Goal: Use online tool/utility: Utilize a website feature to perform a specific function

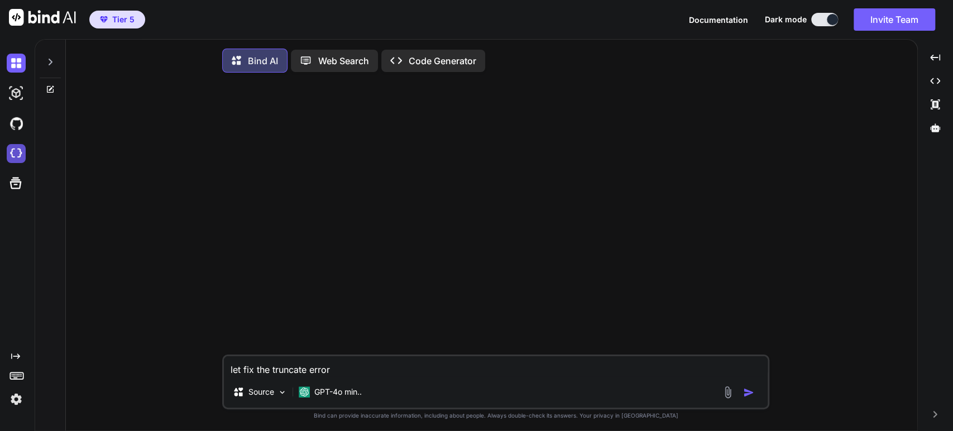
click at [12, 152] on img at bounding box center [16, 153] width 19 height 19
type textarea "x"
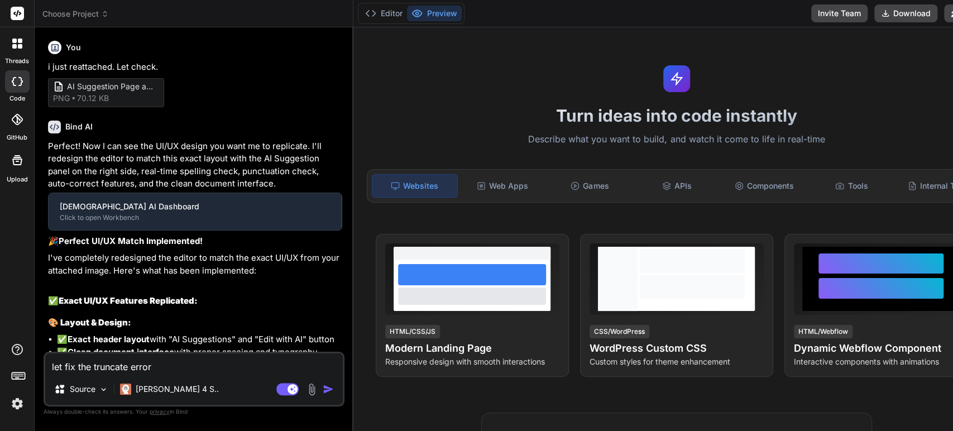
click at [93, 13] on span "Choose Project" at bounding box center [75, 13] width 66 height 11
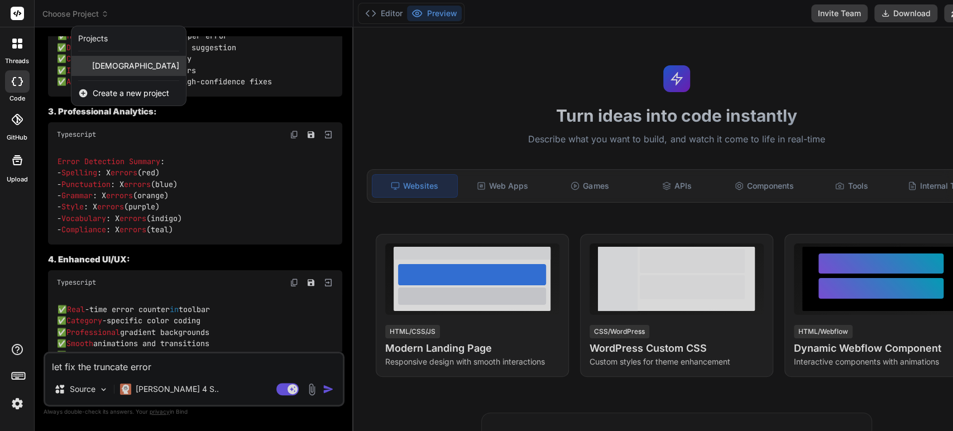
scroll to position [12330, 0]
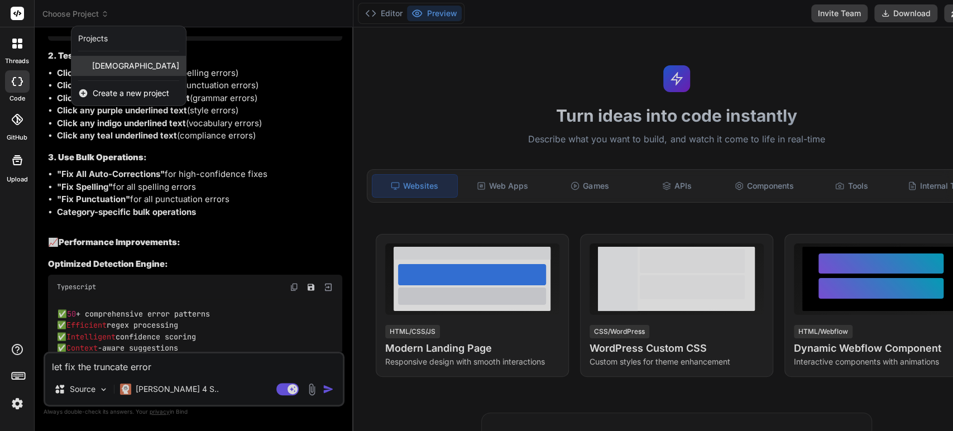
click at [109, 65] on span "[DEMOGRAPHIC_DATA]" at bounding box center [135, 65] width 87 height 11
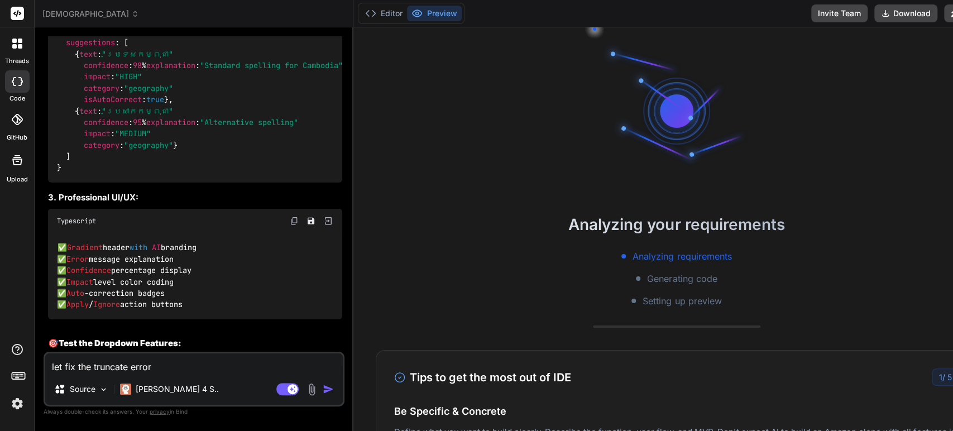
scroll to position [8190, 0]
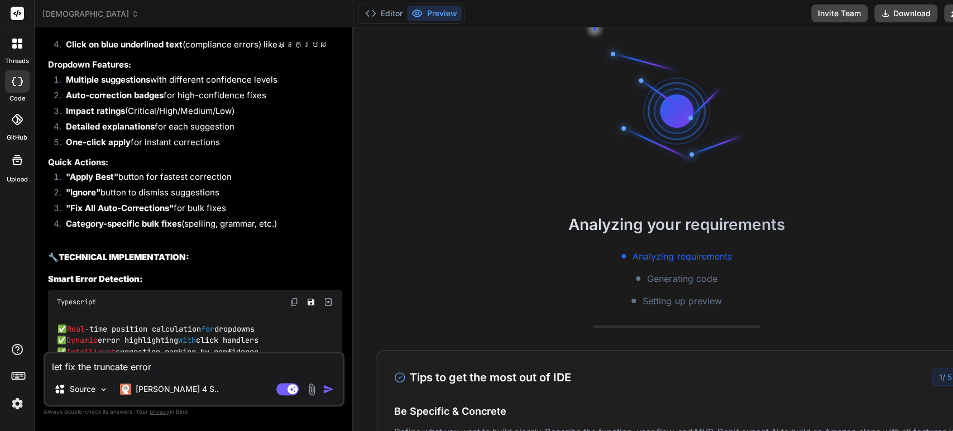
click at [323, 388] on img "button" at bounding box center [328, 389] width 11 height 11
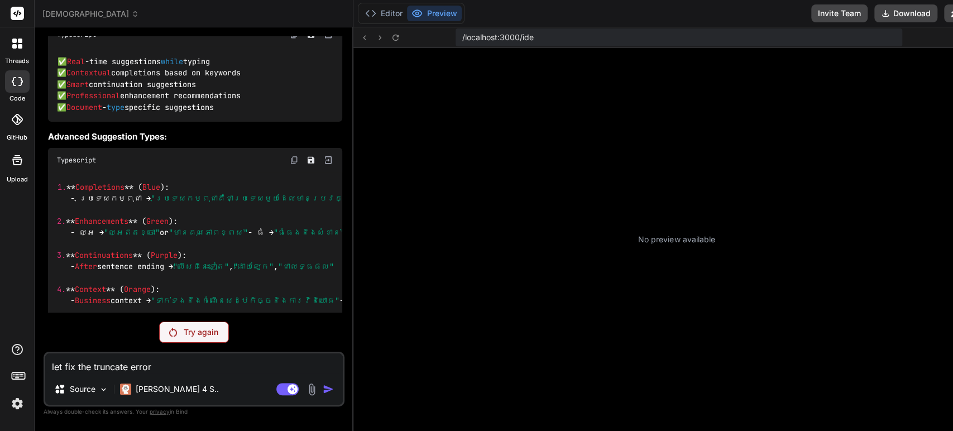
scroll to position [385, 0]
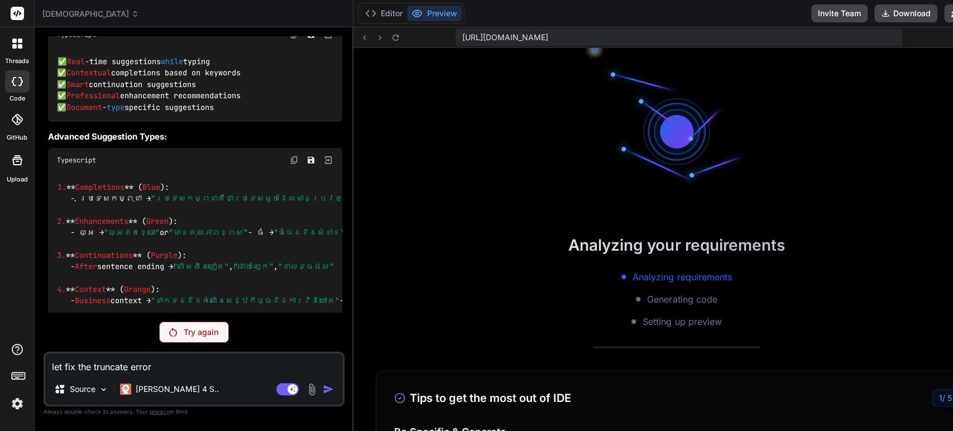
click at [201, 333] on p "Try again" at bounding box center [201, 332] width 35 height 11
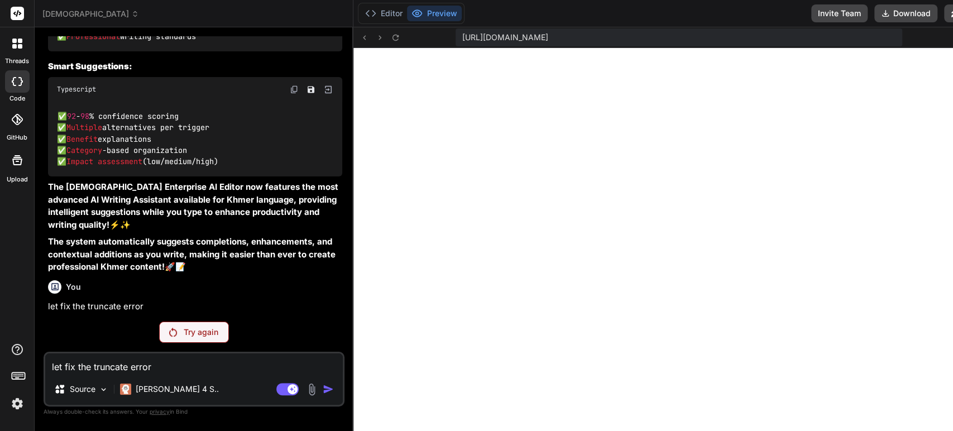
scroll to position [407, 0]
click at [188, 332] on p "Try again" at bounding box center [201, 332] width 35 height 11
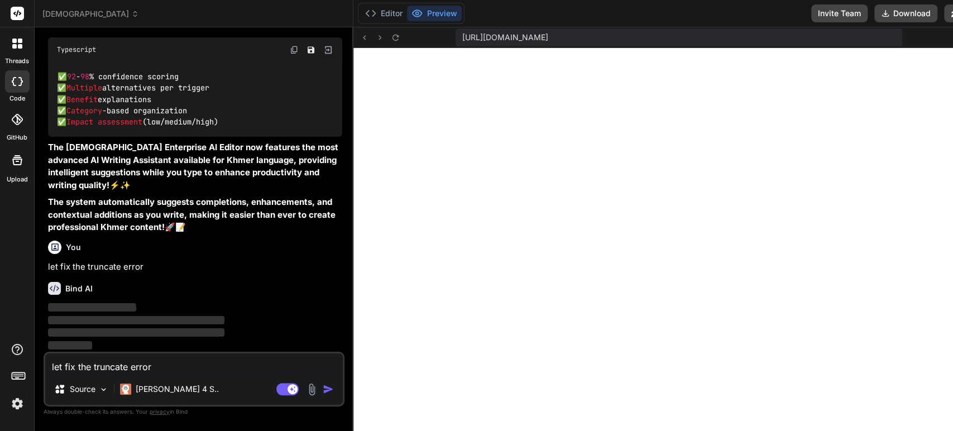
scroll to position [15975, 0]
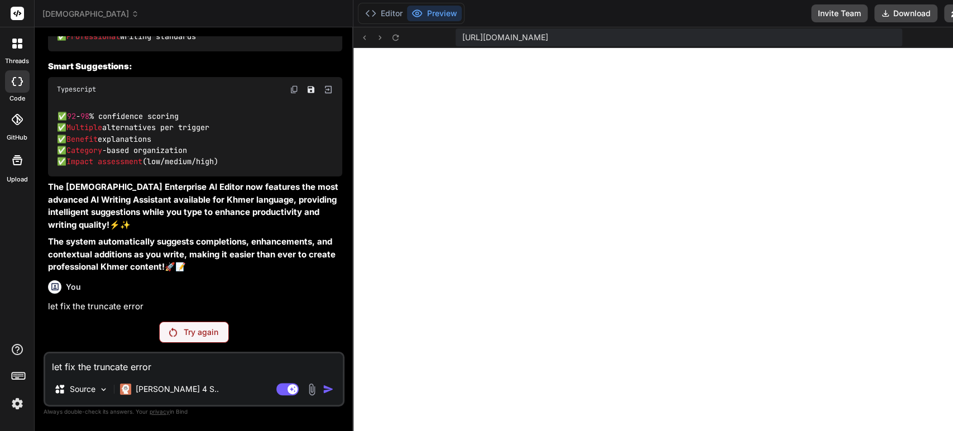
click at [188, 332] on p "Try again" at bounding box center [201, 332] width 35 height 11
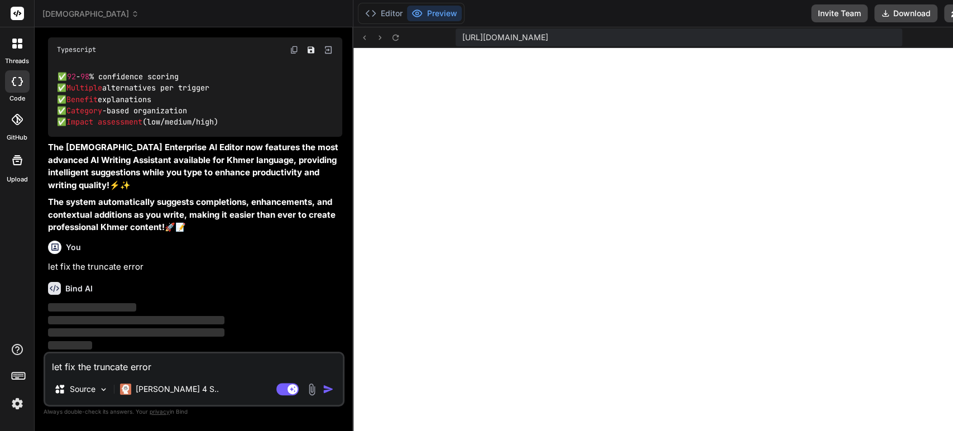
scroll to position [16014, 0]
type textarea "x"
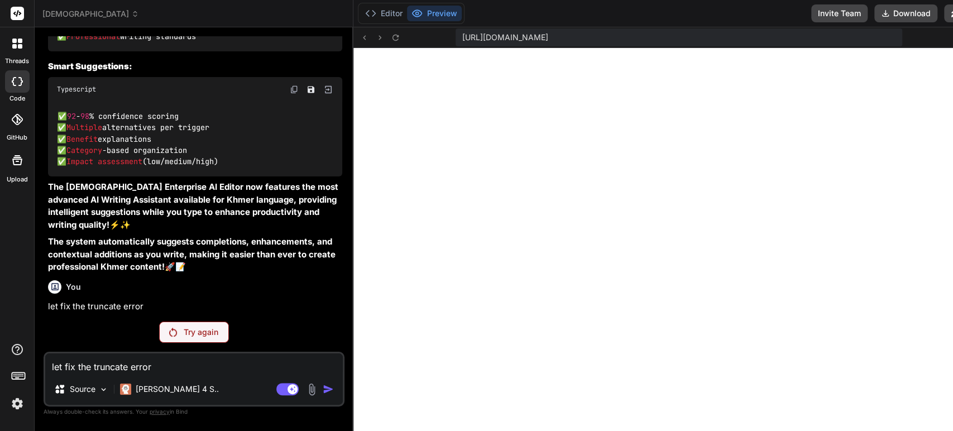
click at [190, 367] on textarea "let fix the truncate error" at bounding box center [194, 363] width 298 height 20
drag, startPoint x: 140, startPoint y: 305, endPoint x: 46, endPoint y: 303, distance: 93.3
click at [46, 303] on div "You i just reattached. Let check. AI Suggestion Page and Side Bar_1 png 70.12 K…" at bounding box center [195, 174] width 299 height 276
copy p "let fix the truncate error"
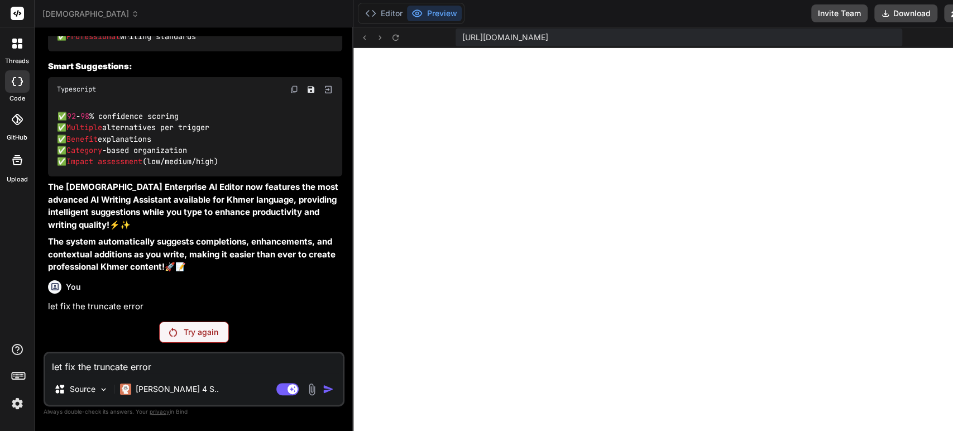
click at [98, 359] on textarea "let fix the truncate error" at bounding box center [194, 363] width 298 height 20
paste textarea "let fix the truncate error"
type textarea "let fix the truncate error"
type textarea "x"
type textarea "let fix the truncate error"
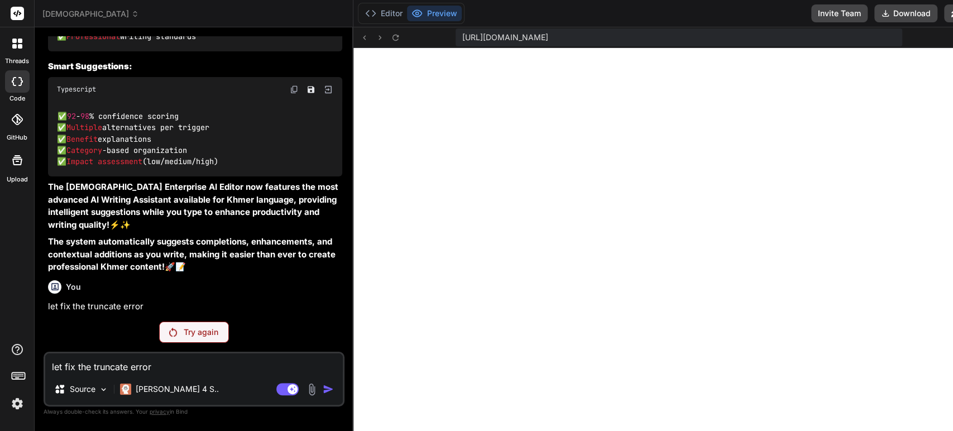
scroll to position [469, 0]
click at [188, 331] on p "Try again" at bounding box center [201, 332] width 35 height 11
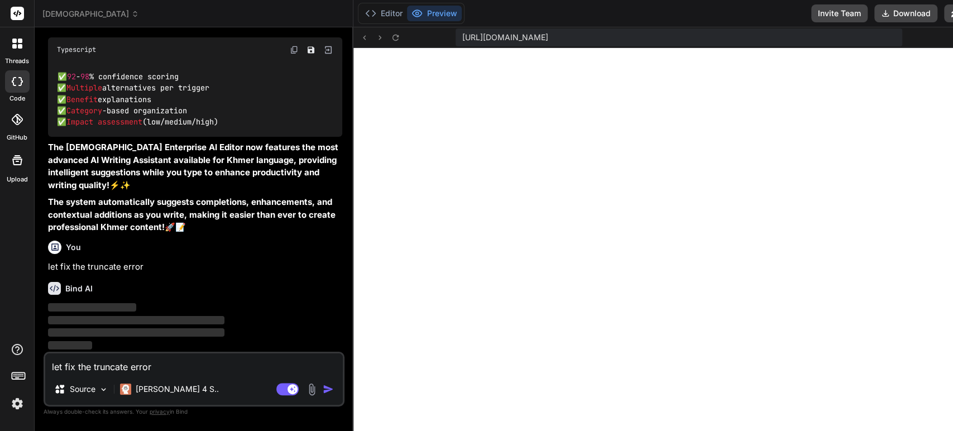
scroll to position [584, 0]
type textarea "x"
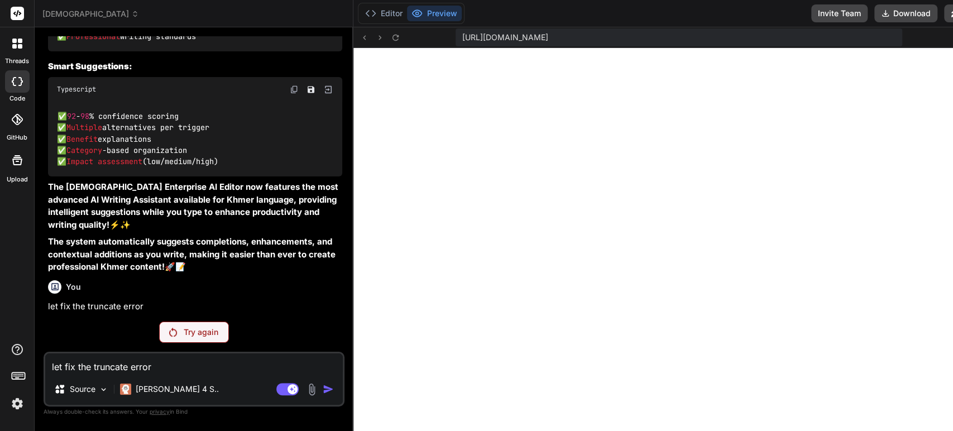
scroll to position [729, 0]
